Goal: Find specific page/section: Find specific page/section

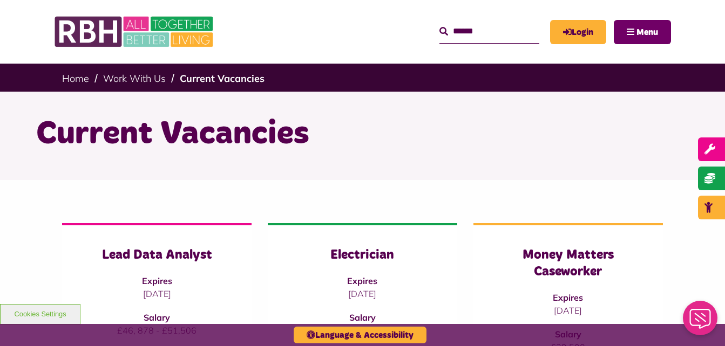
click at [649, 33] on span "Menu" at bounding box center [647, 32] width 22 height 9
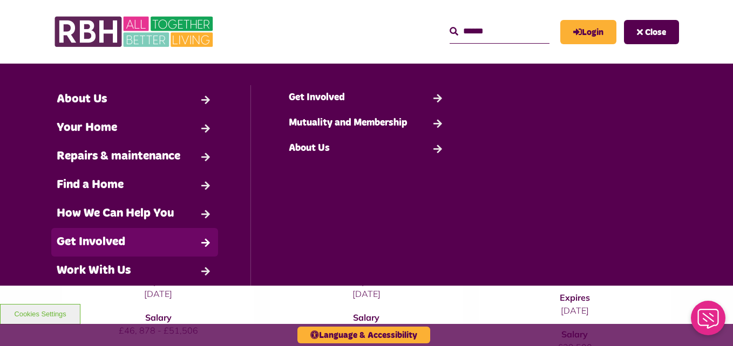
click at [151, 237] on link "Get Involved" at bounding box center [134, 242] width 167 height 29
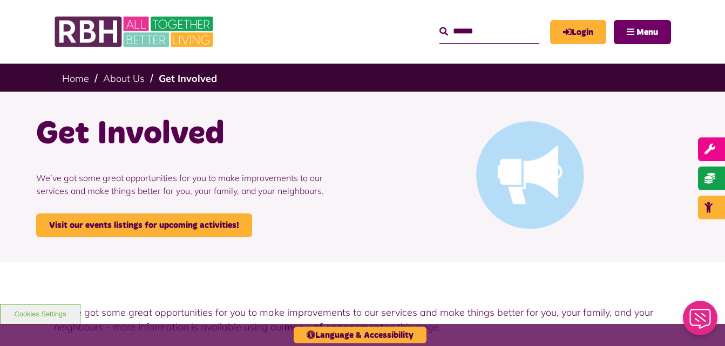
click at [649, 32] on span "Menu" at bounding box center [647, 32] width 22 height 9
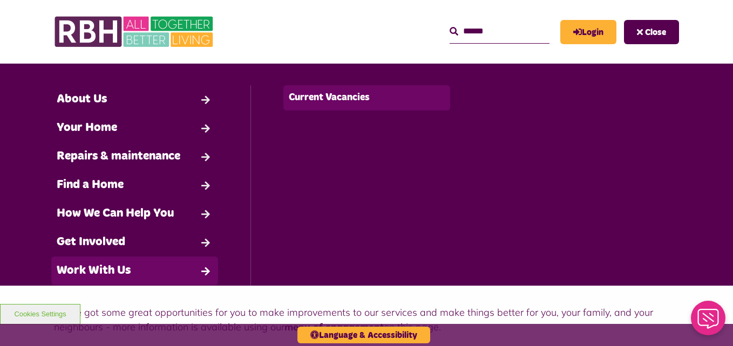
click at [322, 101] on link "Current Vacancies" at bounding box center [366, 97] width 166 height 25
